Goal: Transaction & Acquisition: Obtain resource

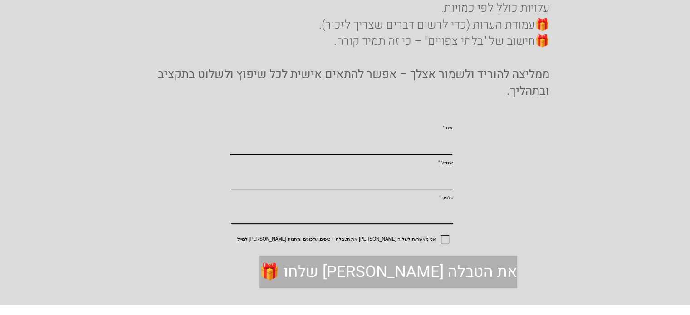
scroll to position [227, 0]
click at [372, 146] on input "שם" at bounding box center [341, 143] width 222 height 20
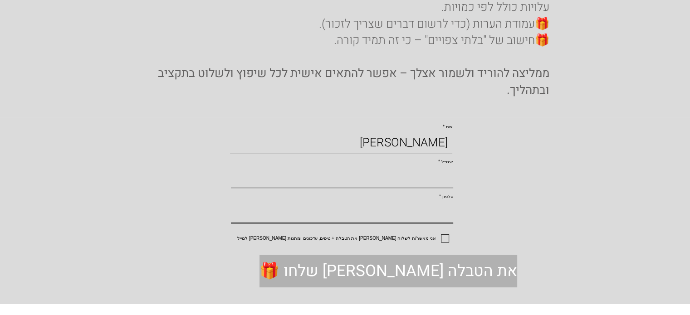
type input "[PERSON_NAME]"
click at [369, 184] on input "אימייל" at bounding box center [342, 178] width 222 height 20
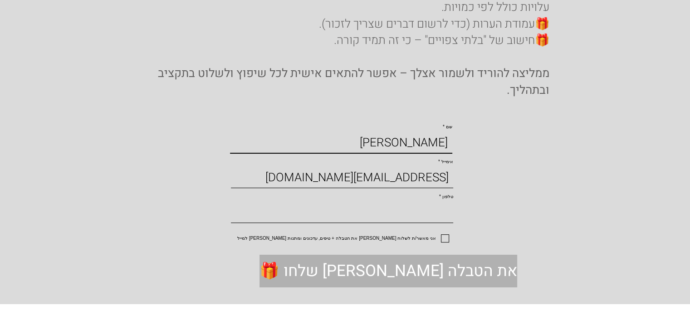
type input "[EMAIL_ADDRESS][DOMAIN_NAME]"
click at [412, 223] on input "טלפון" at bounding box center [342, 213] width 222 height 20
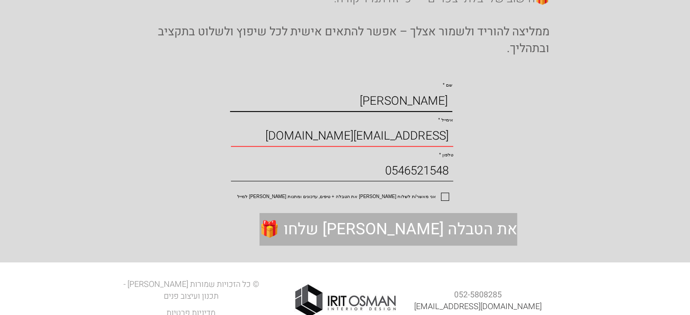
scroll to position [272, 0]
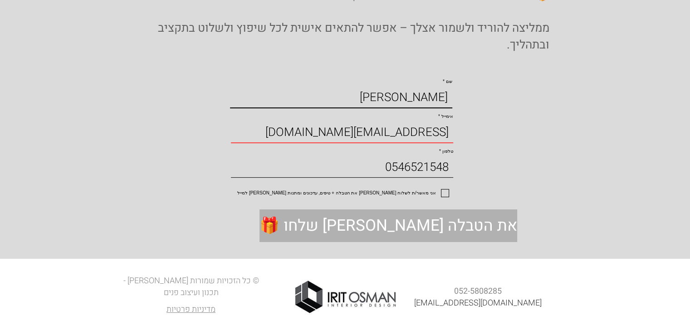
type input "0546521548"
click at [441, 197] on label "אני מאשר/ת לשלוח [PERSON_NAME] את הטבלה + טיפים, עדכונים ומתנות [PERSON_NAME] ל…" at bounding box center [324, 193] width 249 height 8
click at [443, 196] on input "אני מאשר/ת לשלוח [PERSON_NAME] את הטבלה + טיפים, עדכונים ומתנות [PERSON_NAME] ל…" at bounding box center [446, 193] width 6 height 6
checkbox input "true"
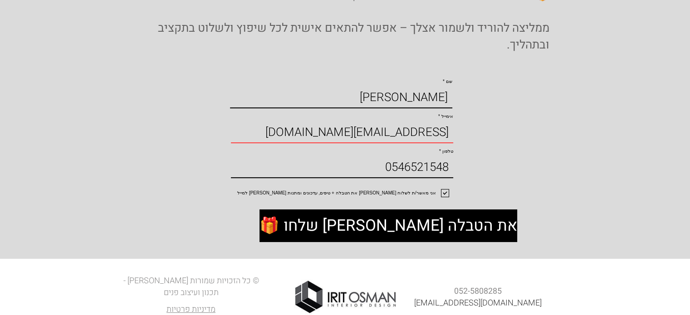
click at [365, 237] on span "🎁 שלחו [PERSON_NAME] את הטבלה" at bounding box center [388, 226] width 258 height 22
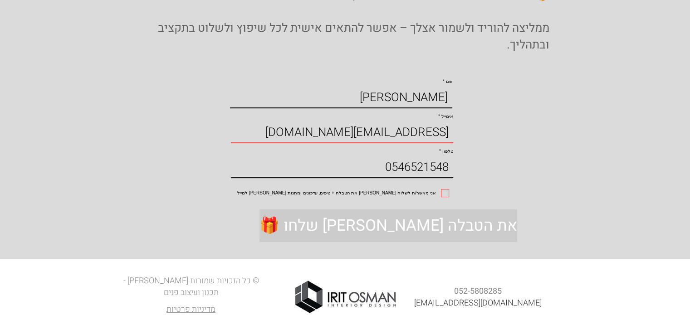
checkbox input "false"
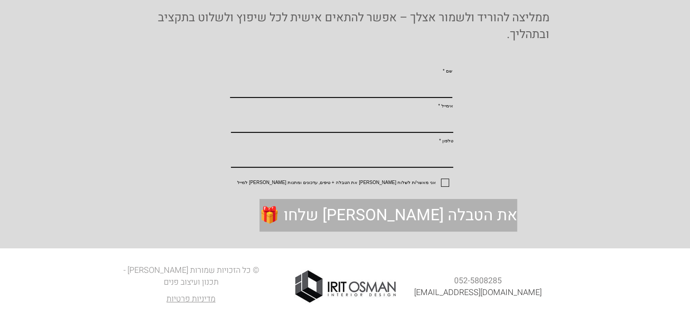
scroll to position [317, 0]
